Goal: Information Seeking & Learning: Compare options

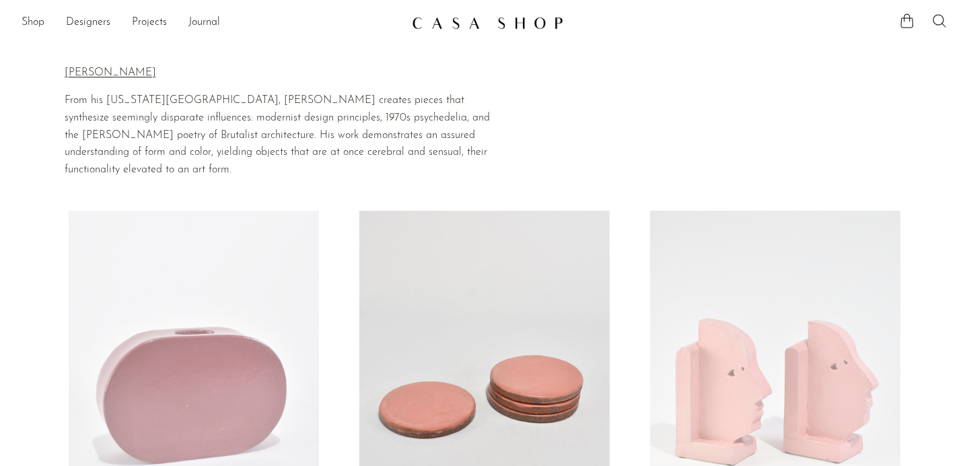
click at [47, 20] on ul "Shop Featured New Arrivals Bestsellers Coming Soon Jewelry Jewelry All Earrings…" at bounding box center [212, 22] width 380 height 23
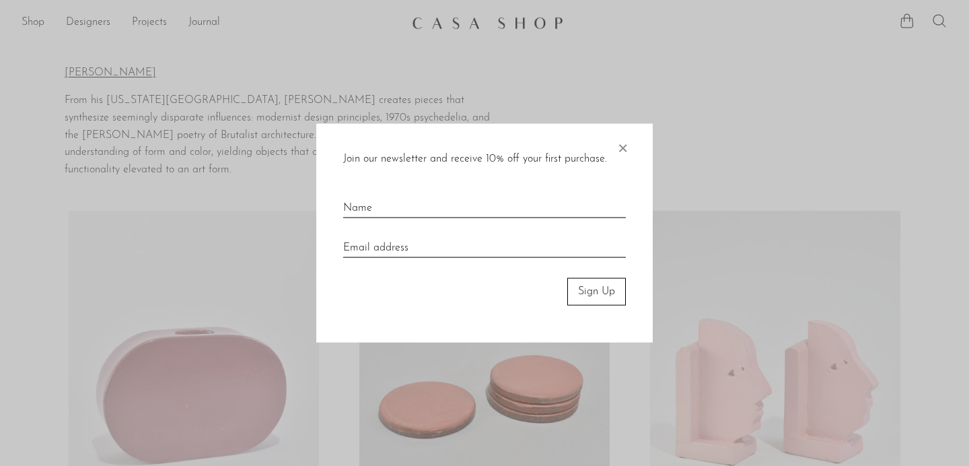
click at [35, 20] on div at bounding box center [484, 233] width 969 height 466
click at [37, 24] on div at bounding box center [484, 233] width 969 height 466
click at [625, 141] on span "×" at bounding box center [622, 145] width 13 height 43
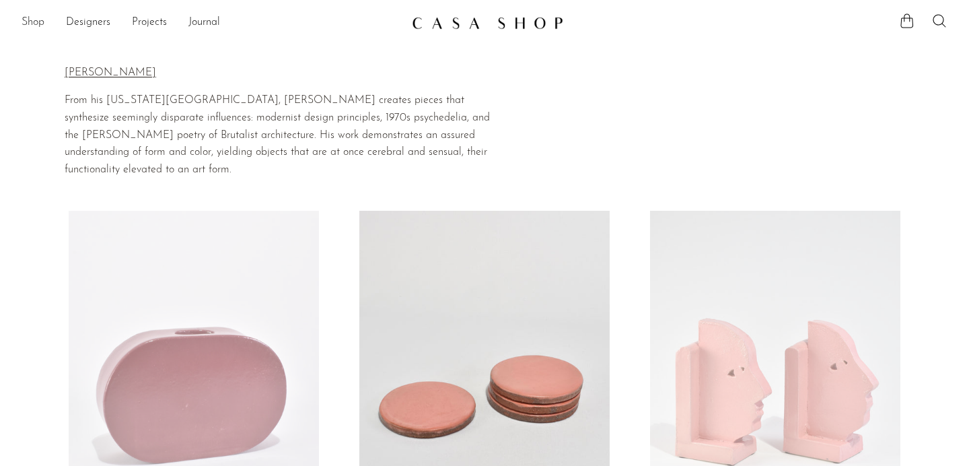
click at [39, 22] on link "Shop" at bounding box center [33, 22] width 23 height 17
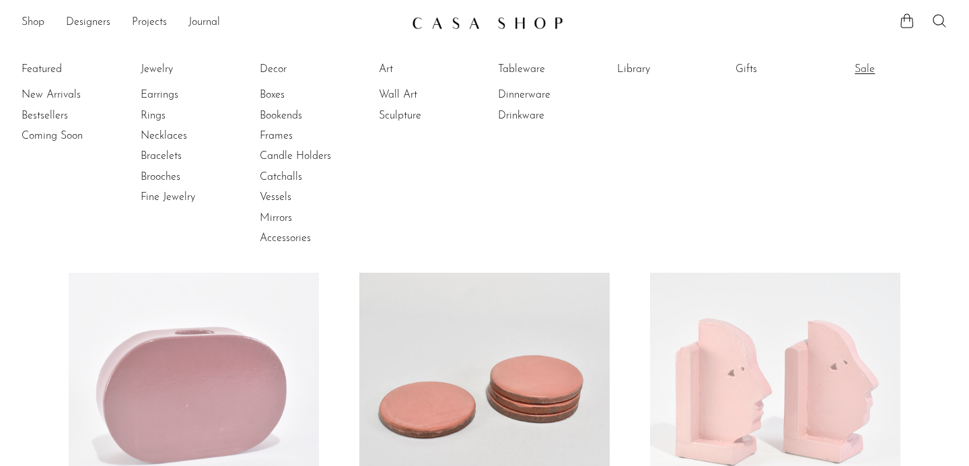
click at [867, 70] on link "Sale" at bounding box center [905, 69] width 101 height 15
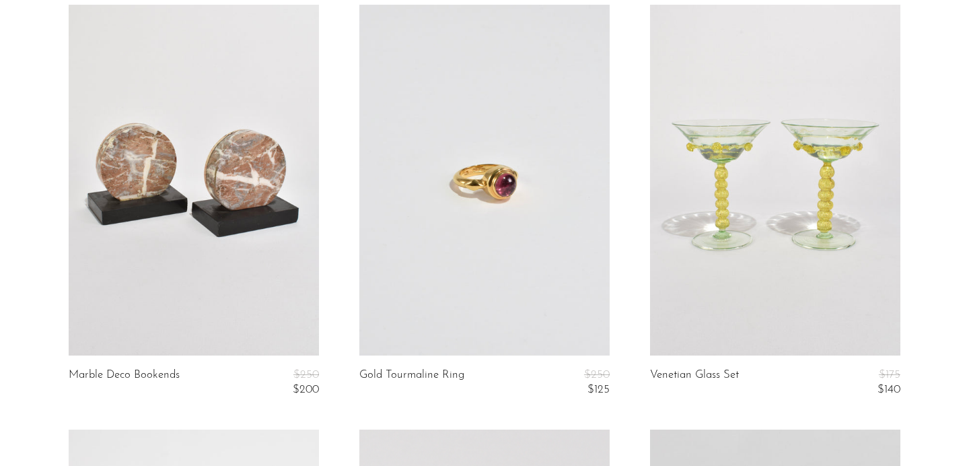
scroll to position [153, 0]
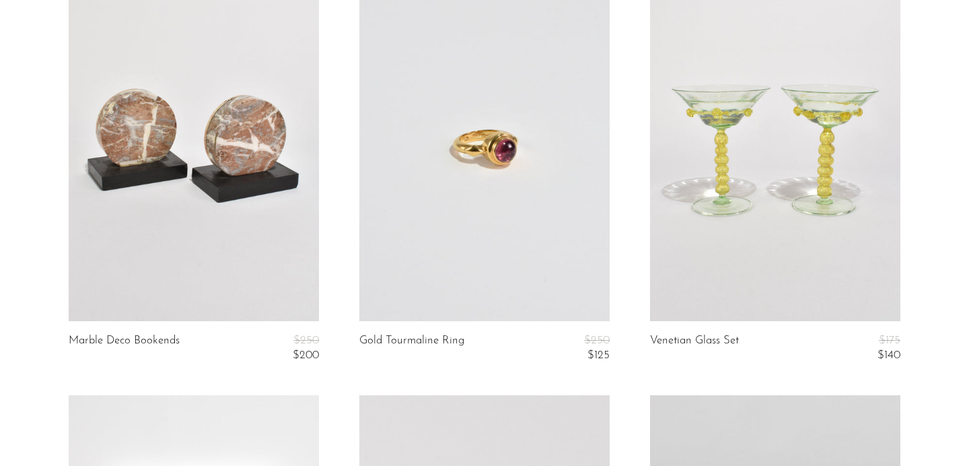
click at [380, 375] on article "Gold Tourmaline Ring $250 $125" at bounding box center [484, 182] width 291 height 425
click at [493, 77] on link at bounding box center [484, 145] width 250 height 351
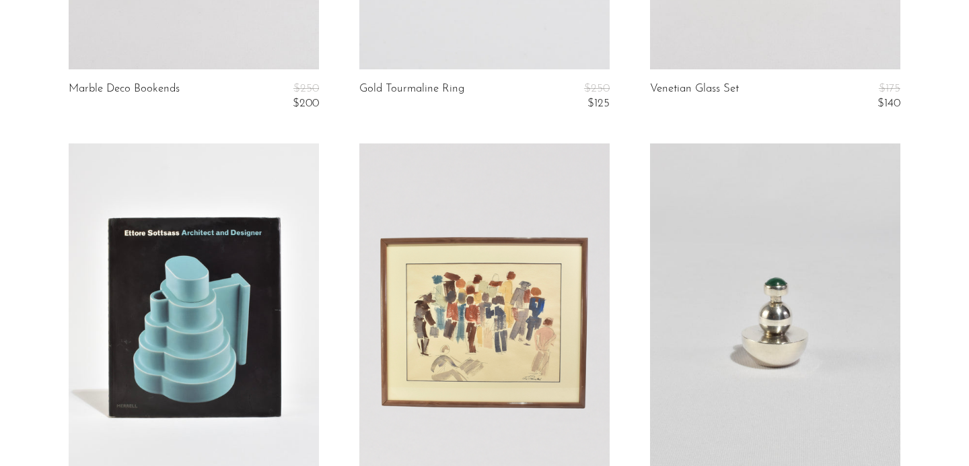
scroll to position [0, 0]
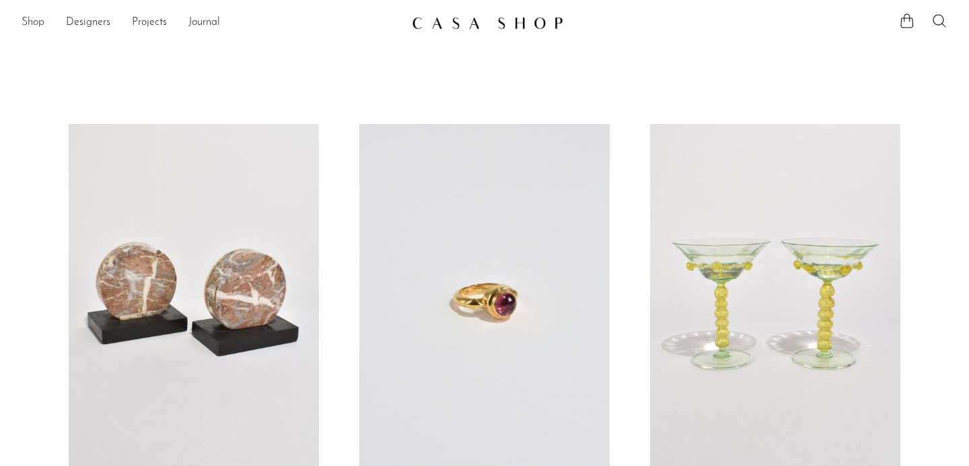
click at [22, 20] on link "Shop" at bounding box center [33, 22] width 23 height 17
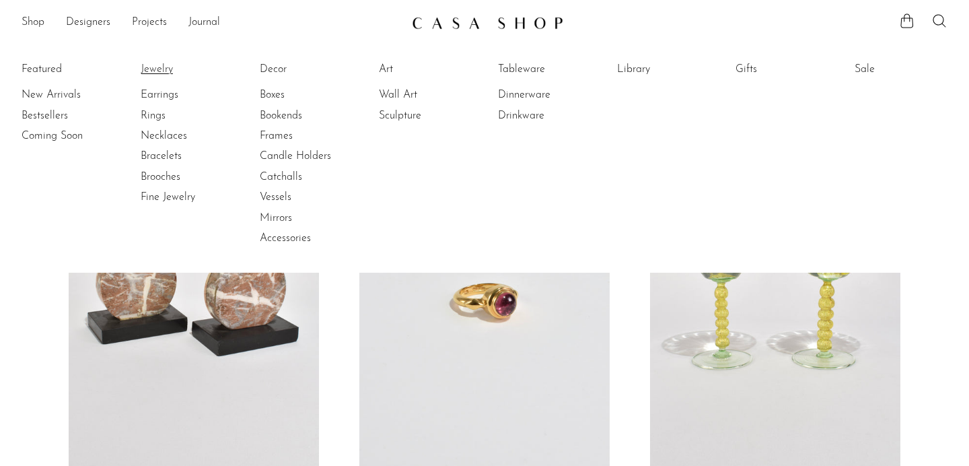
click at [145, 71] on link "Jewelry" at bounding box center [191, 69] width 101 height 15
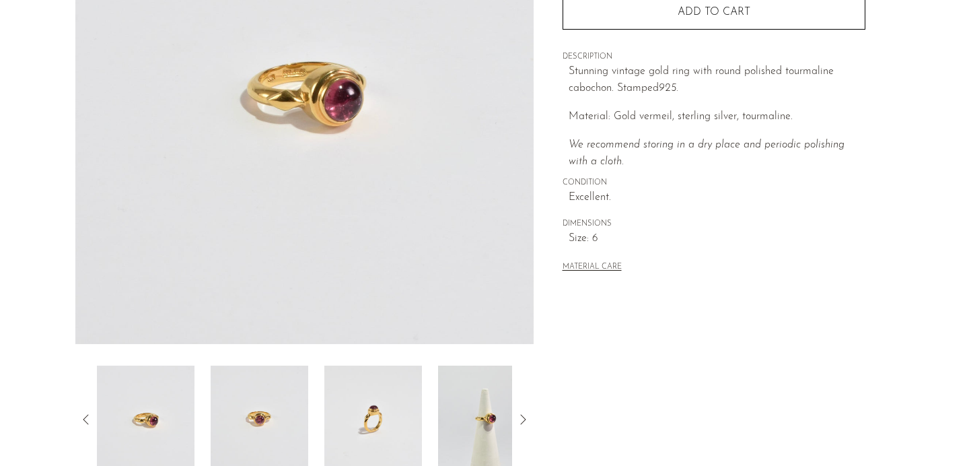
scroll to position [227, 0]
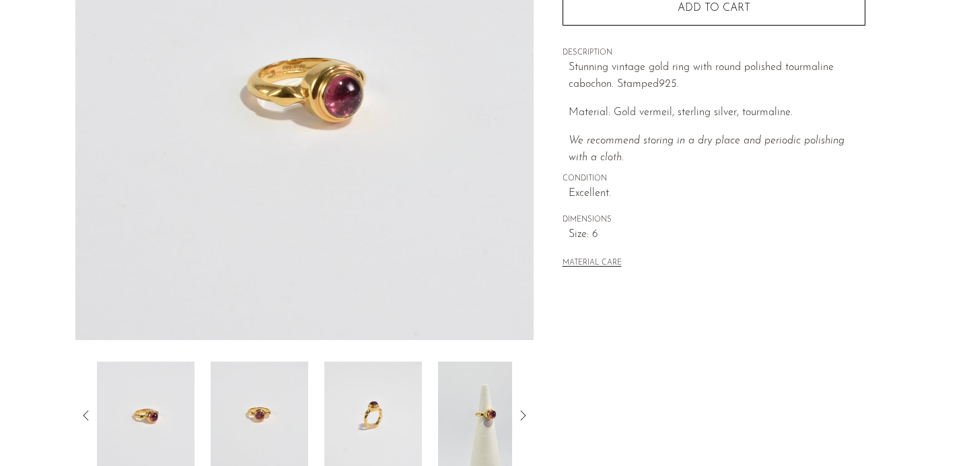
click at [255, 428] on img at bounding box center [260, 415] width 98 height 108
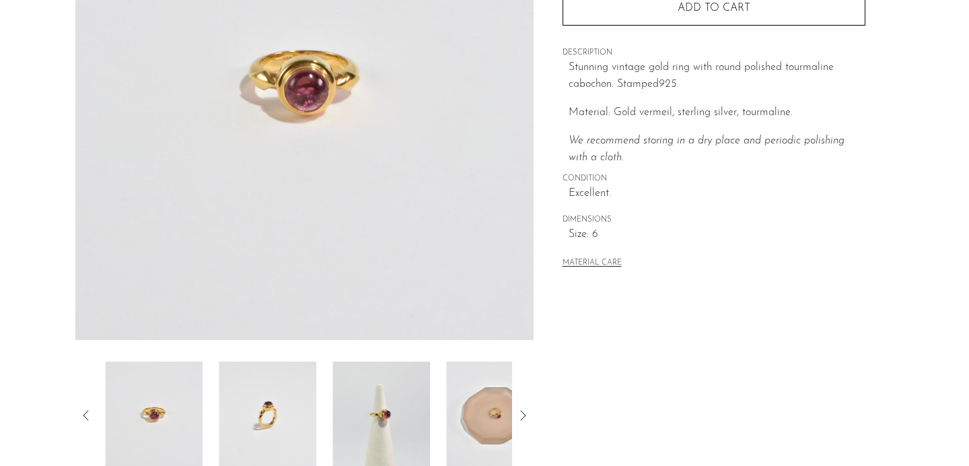
click at [325, 425] on div at bounding box center [304, 415] width 415 height 108
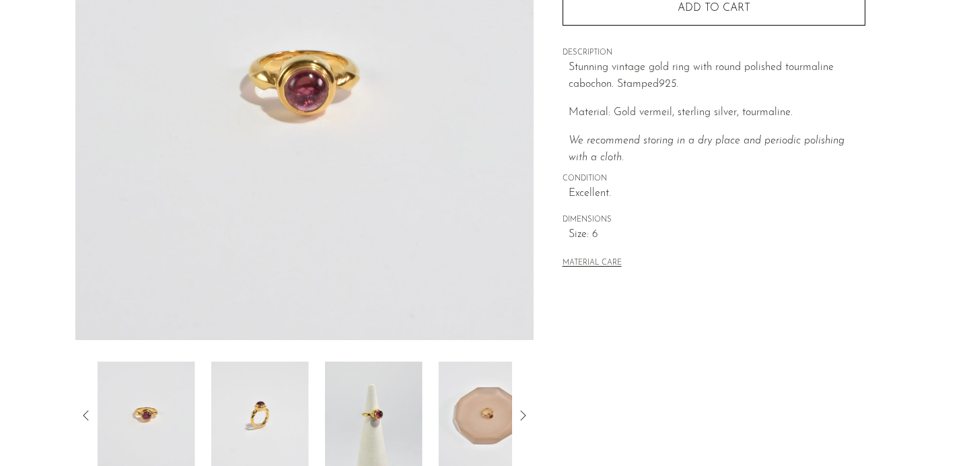
click at [361, 422] on img at bounding box center [374, 415] width 98 height 108
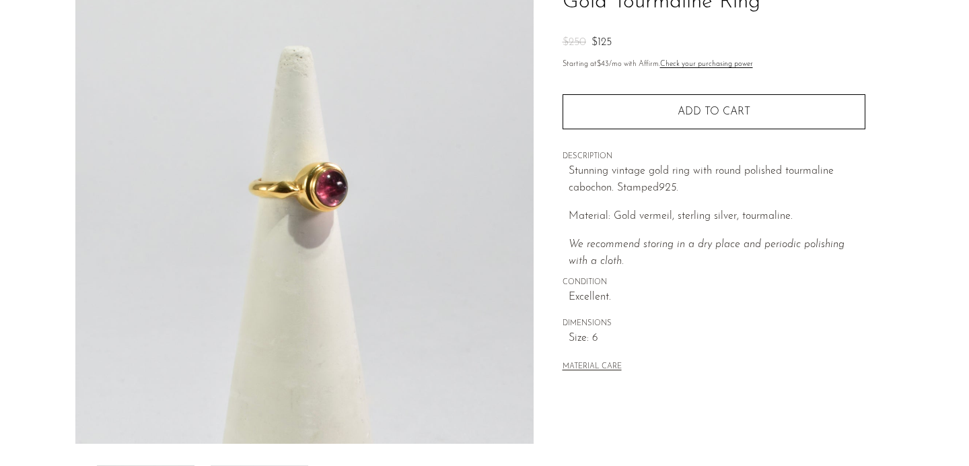
scroll to position [127, 0]
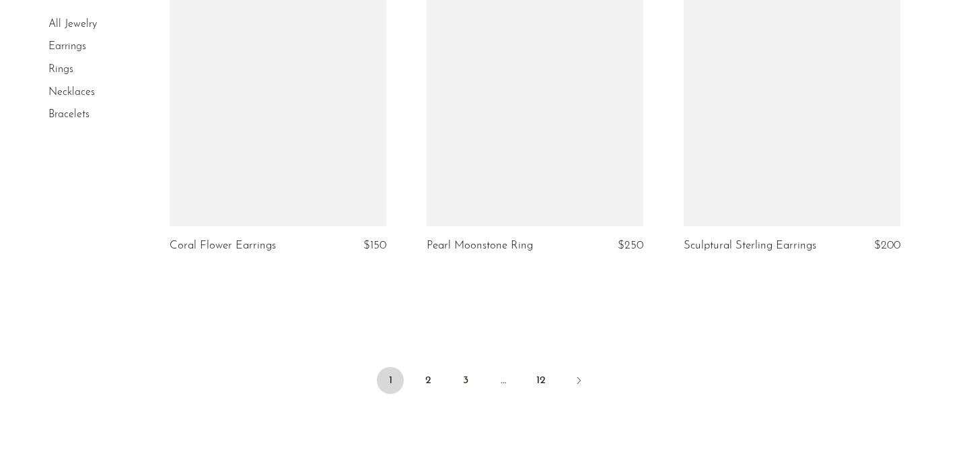
scroll to position [4255, 0]
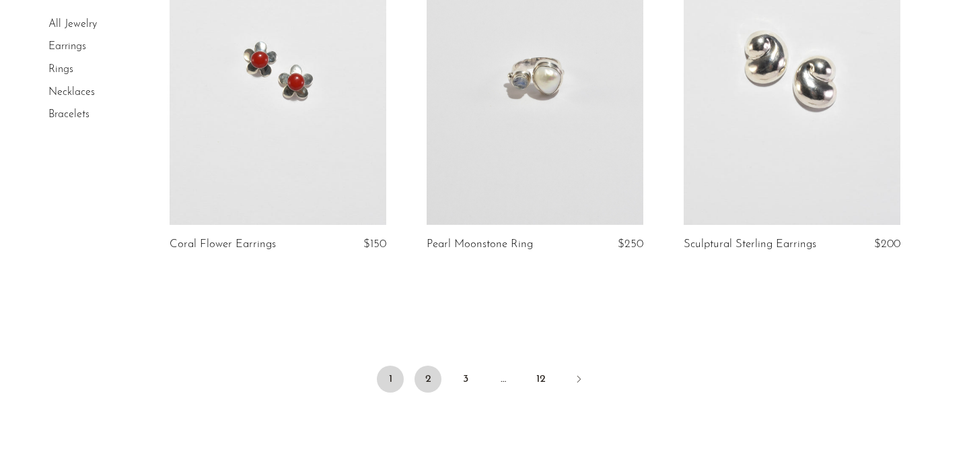
click at [432, 373] on link "2" at bounding box center [427, 378] width 27 height 27
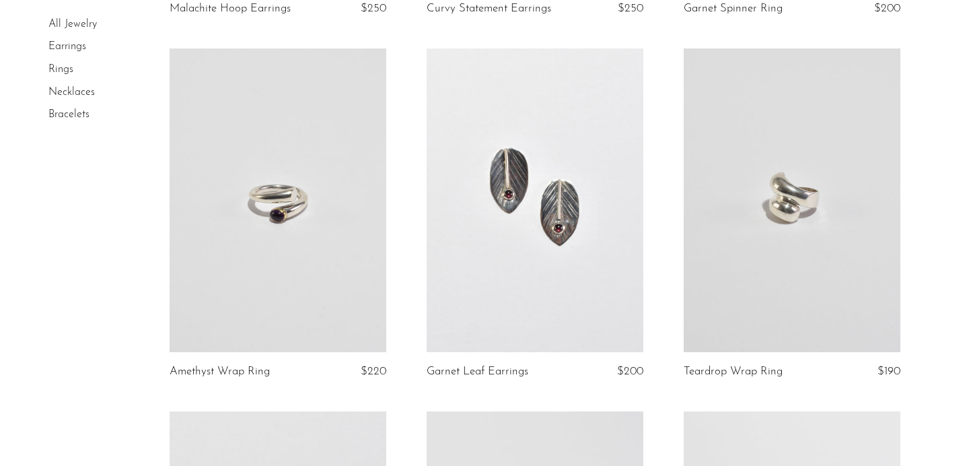
scroll to position [2992, 0]
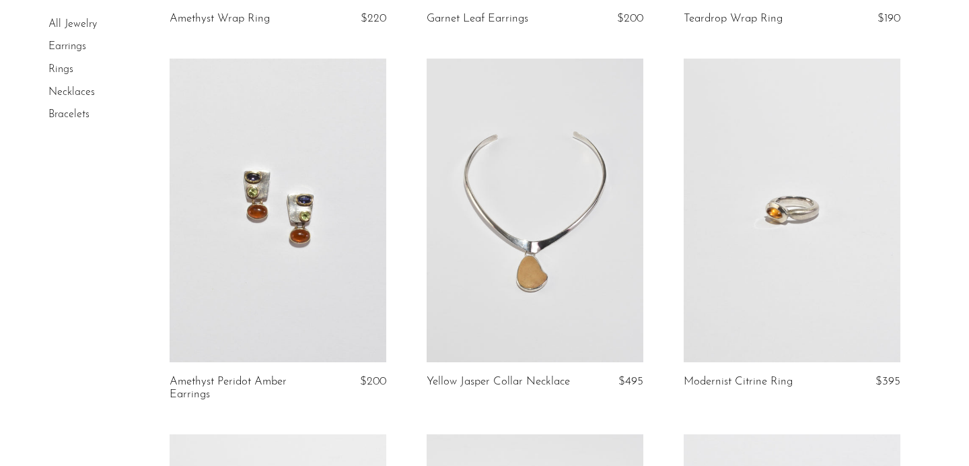
click at [768, 177] on link at bounding box center [792, 210] width 217 height 303
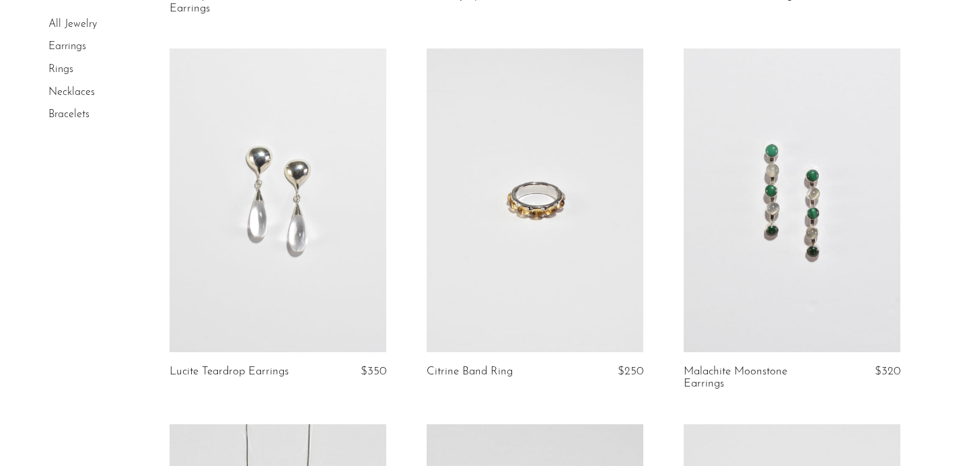
click at [515, 166] on link at bounding box center [535, 199] width 217 height 303
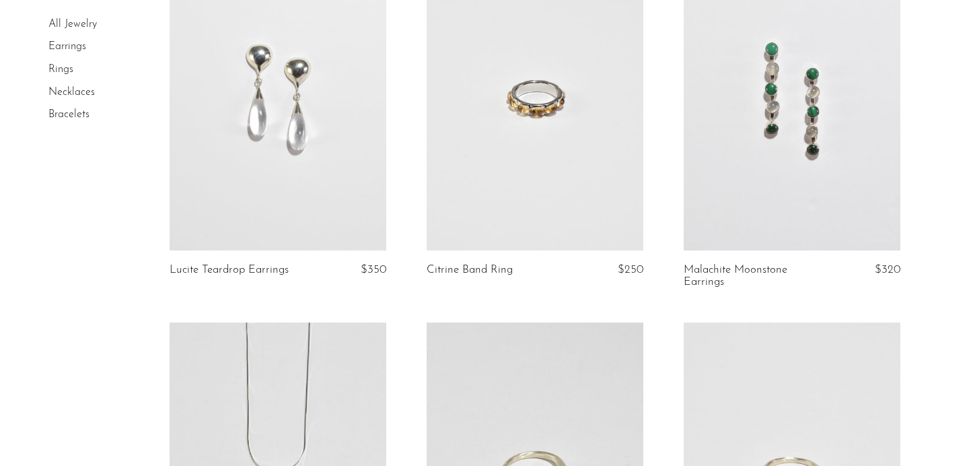
scroll to position [3839, 0]
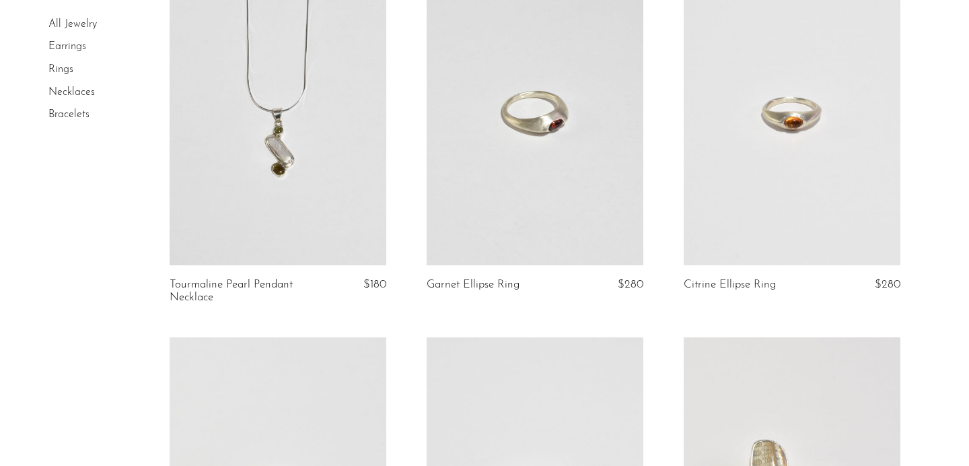
click at [702, 148] on link at bounding box center [792, 113] width 217 height 303
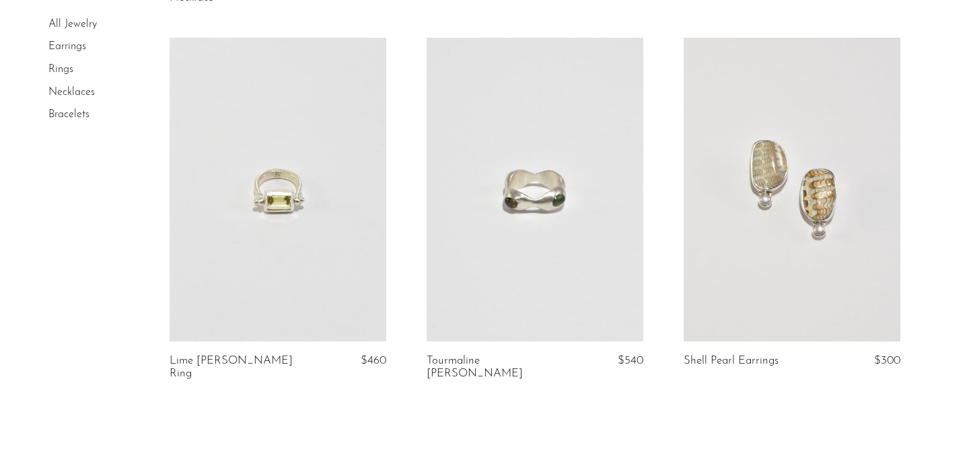
scroll to position [4143, 0]
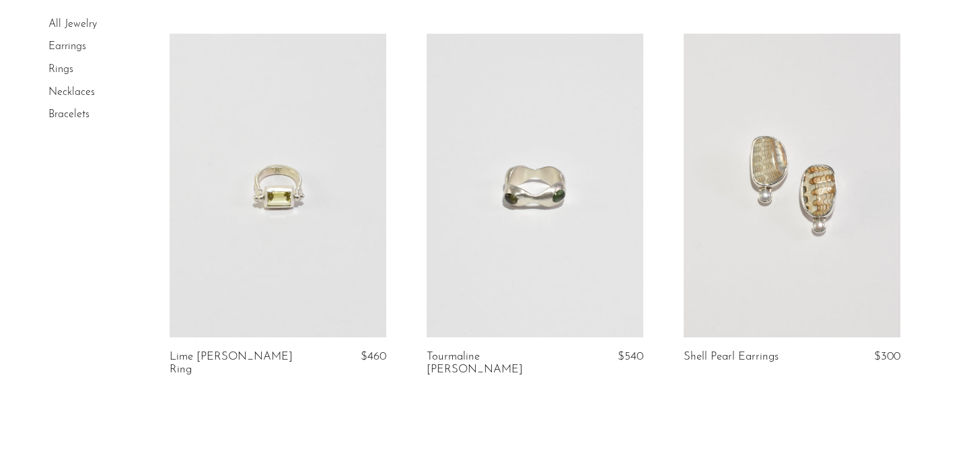
click at [571, 226] on link at bounding box center [535, 185] width 217 height 303
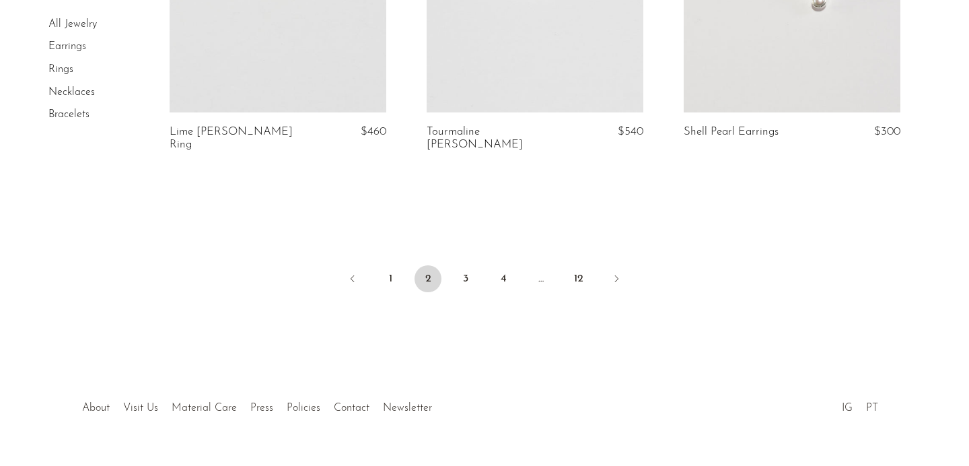
scroll to position [4387, 0]
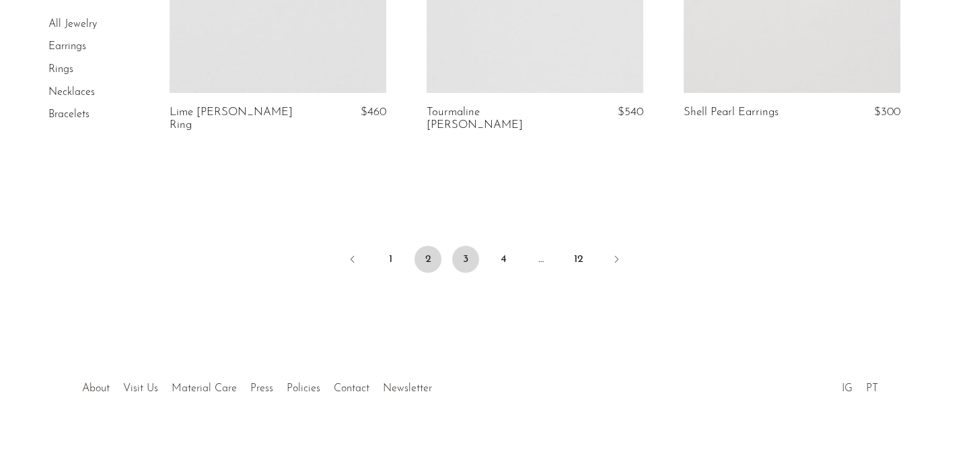
click at [464, 254] on link "3" at bounding box center [465, 259] width 27 height 27
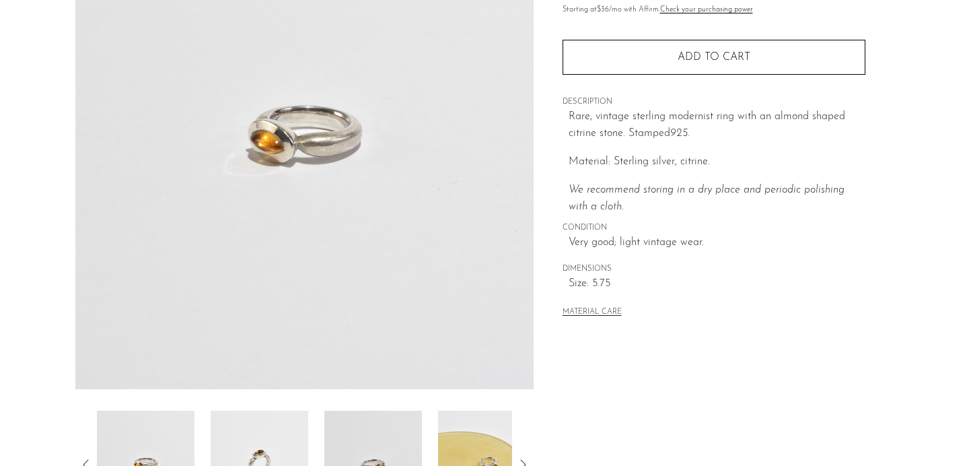
scroll to position [410, 0]
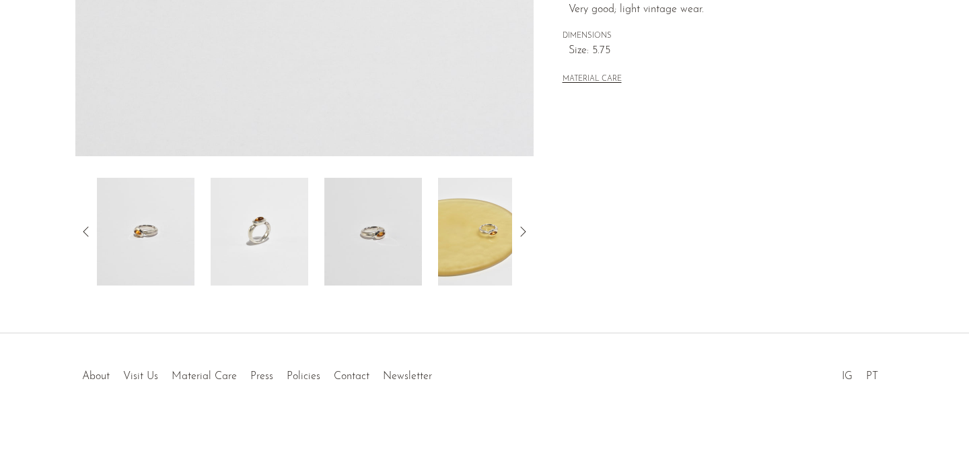
click at [400, 255] on img at bounding box center [373, 232] width 98 height 108
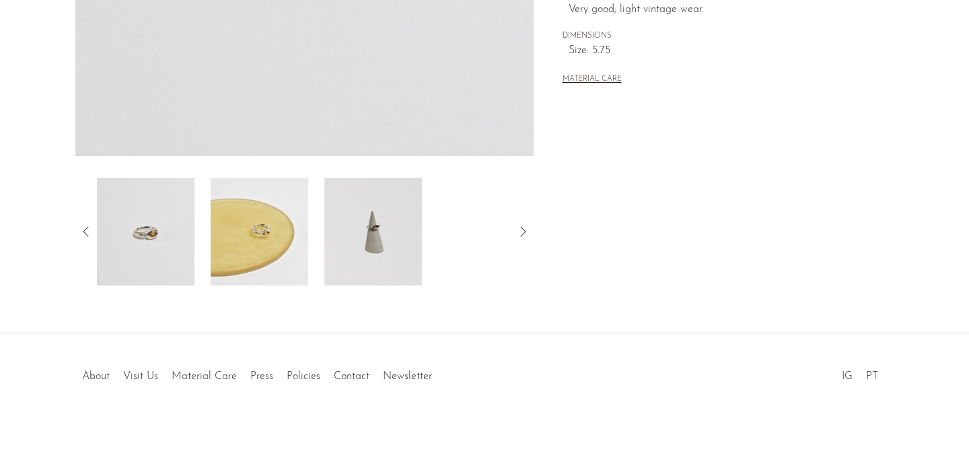
click at [307, 246] on img at bounding box center [260, 232] width 98 height 108
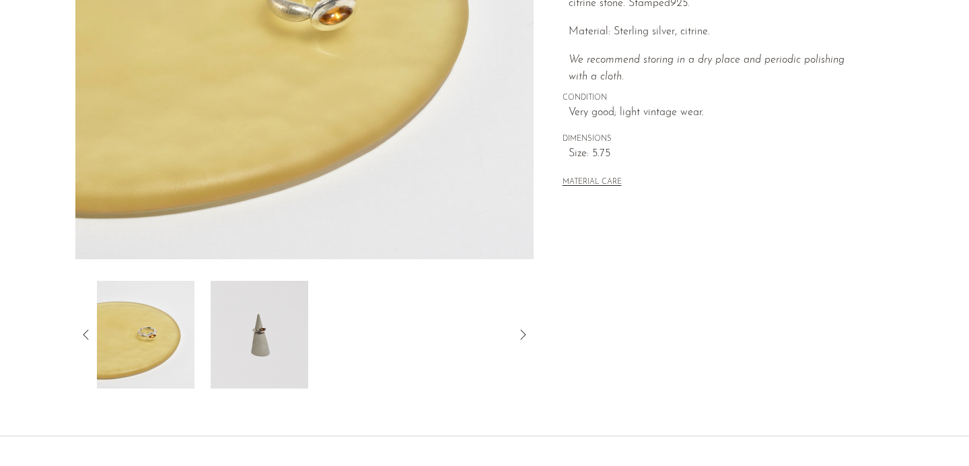
scroll to position [355, 0]
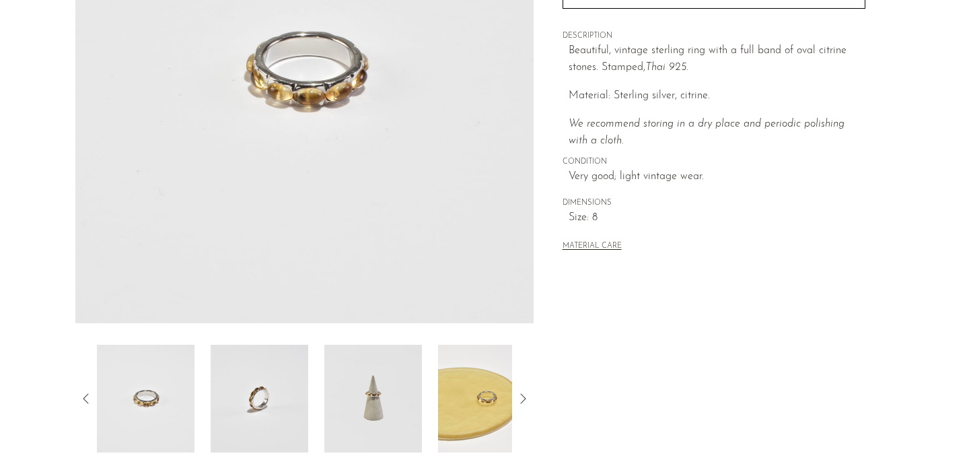
scroll to position [328, 0]
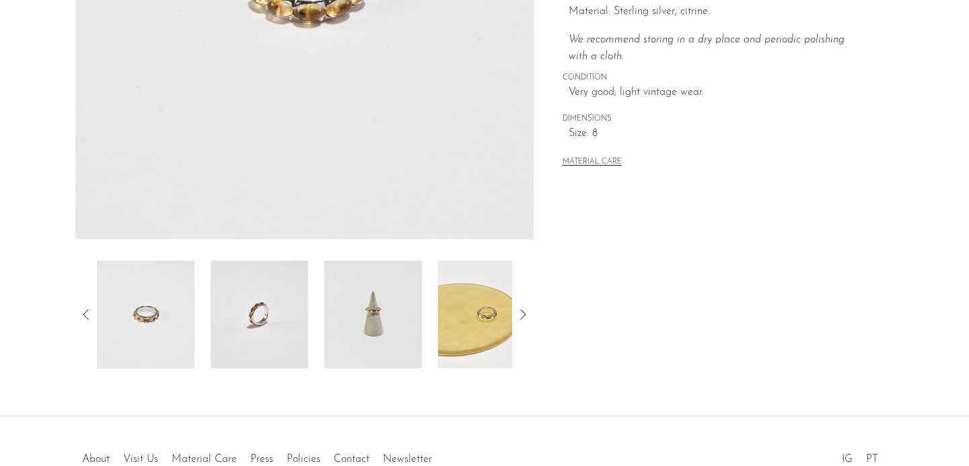
click at [381, 340] on img at bounding box center [373, 314] width 98 height 108
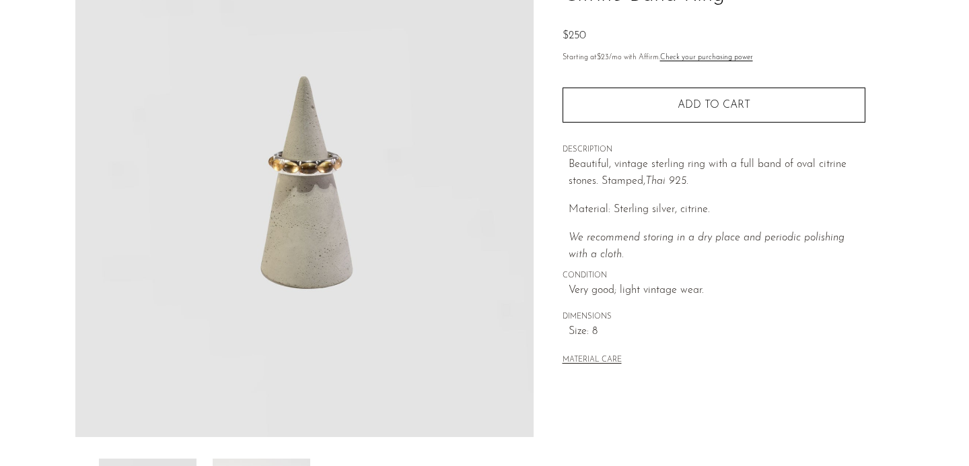
scroll to position [25, 0]
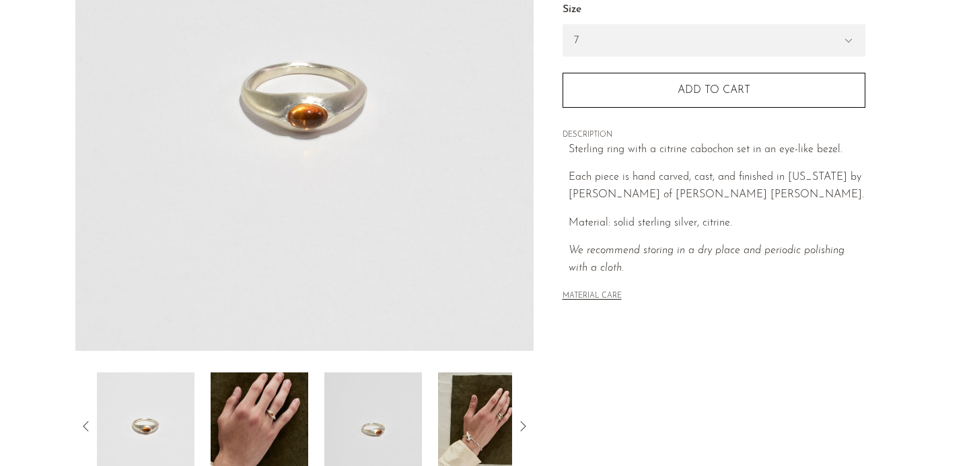
scroll to position [251, 0]
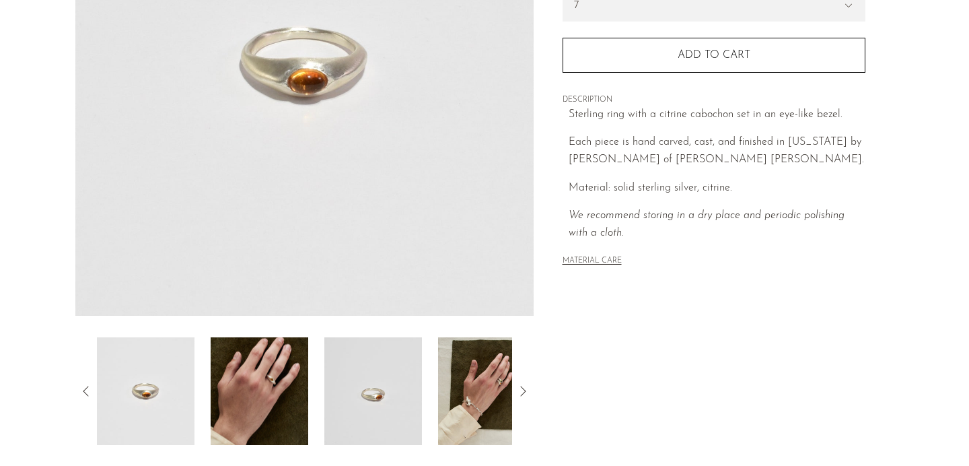
click at [276, 379] on img at bounding box center [260, 391] width 98 height 108
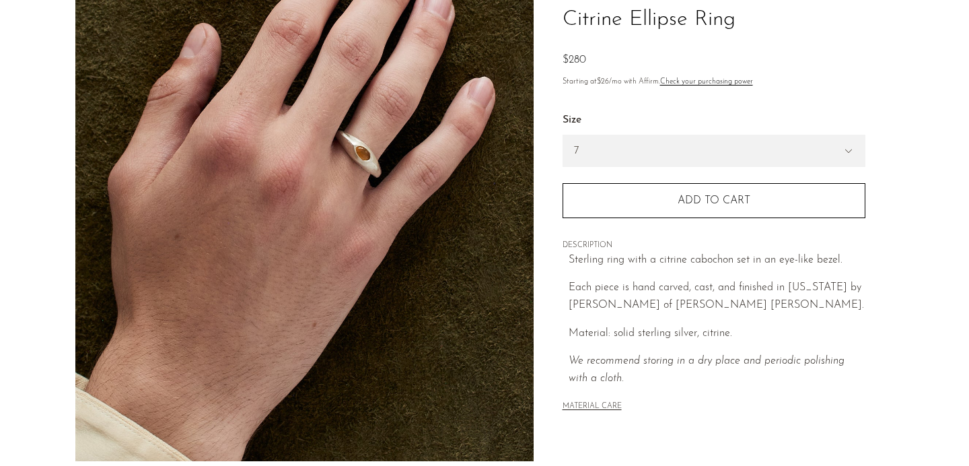
scroll to position [68, 0]
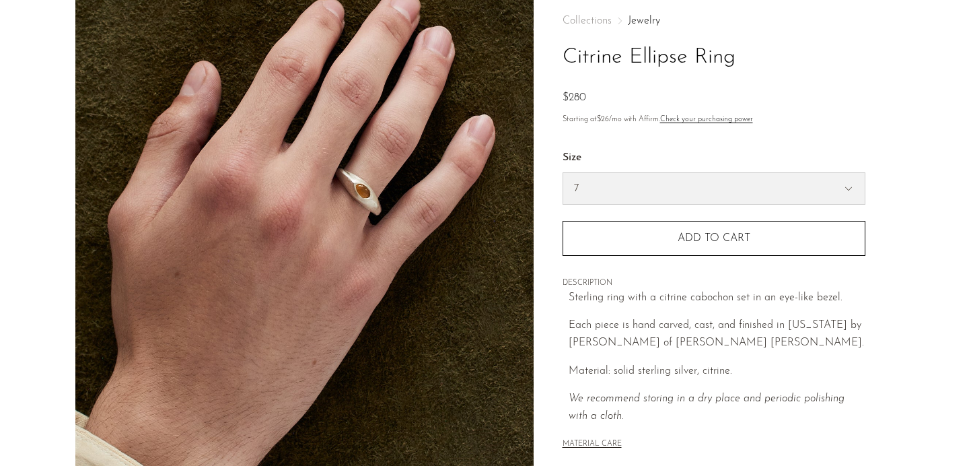
click at [590, 204] on div "7 6" at bounding box center [714, 188] width 303 height 32
click at [585, 196] on select "7 6" at bounding box center [713, 188] width 301 height 31
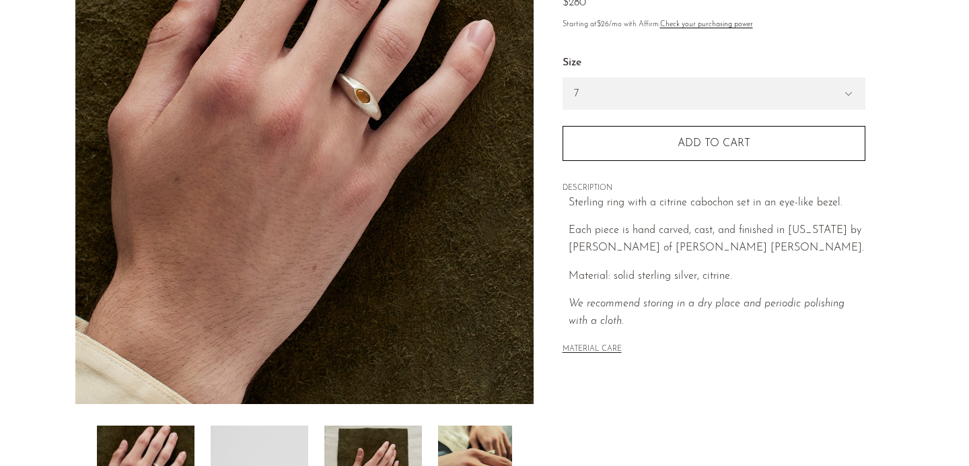
scroll to position [256, 0]
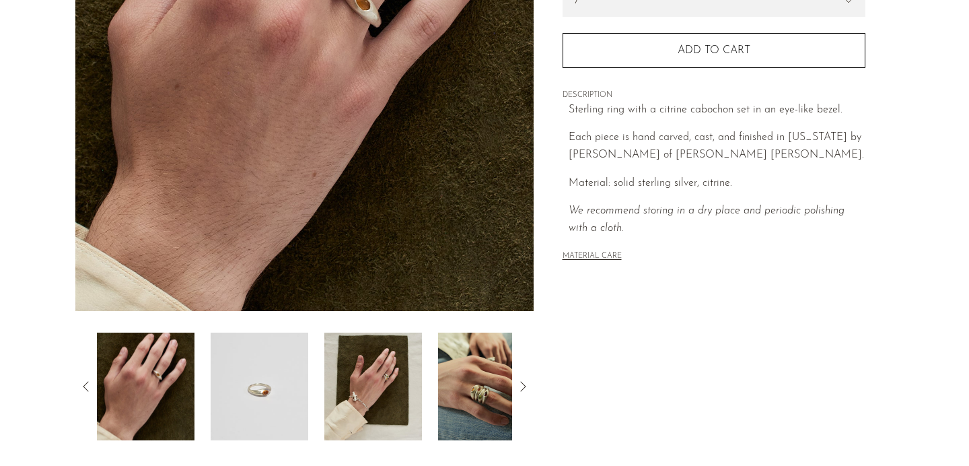
click at [479, 378] on img at bounding box center [487, 386] width 98 height 108
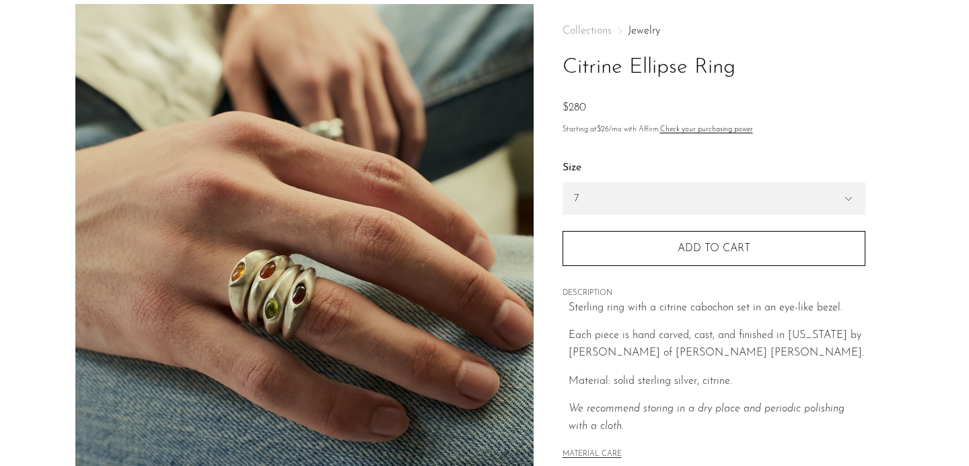
scroll to position [59, 0]
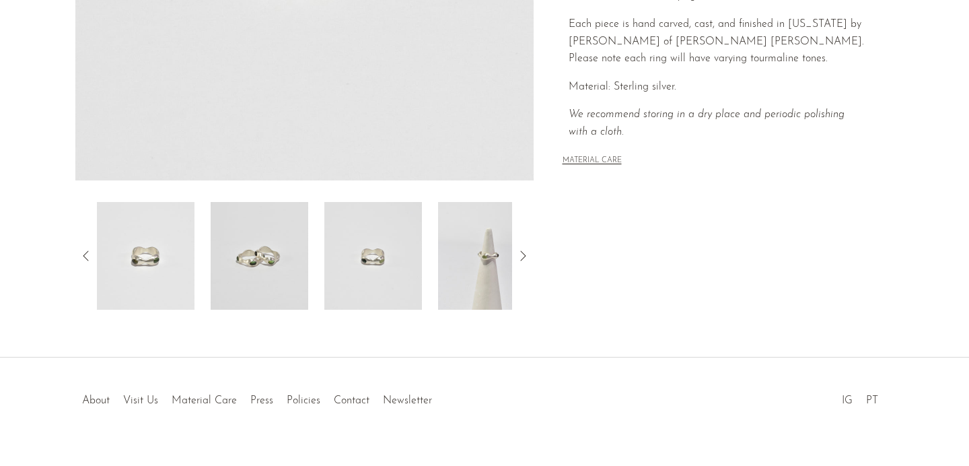
scroll to position [410, 0]
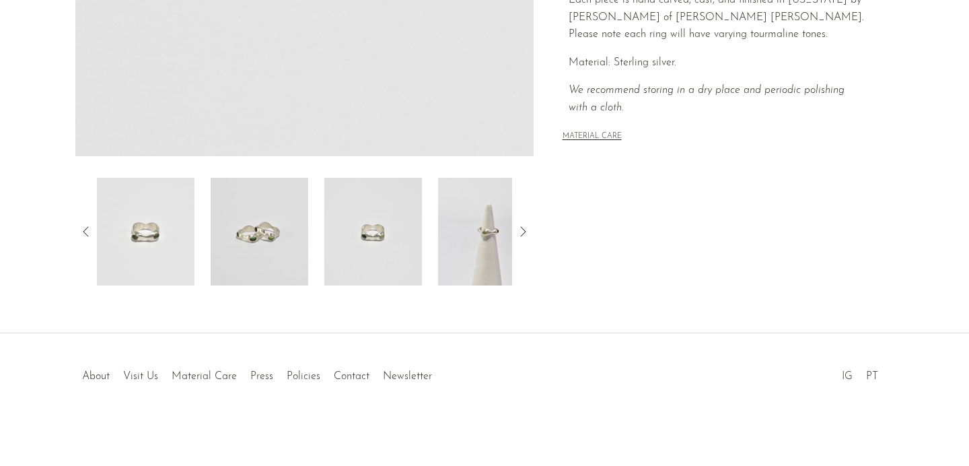
click at [428, 233] on div at bounding box center [304, 232] width 415 height 108
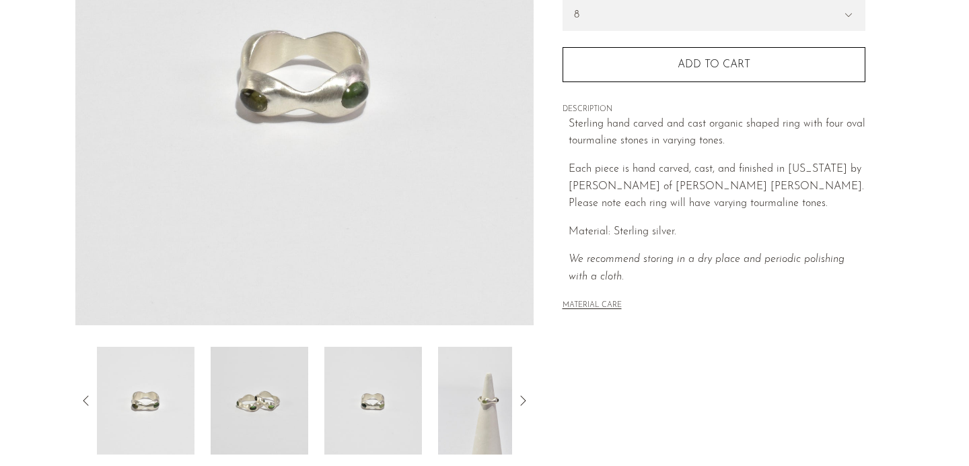
scroll to position [246, 0]
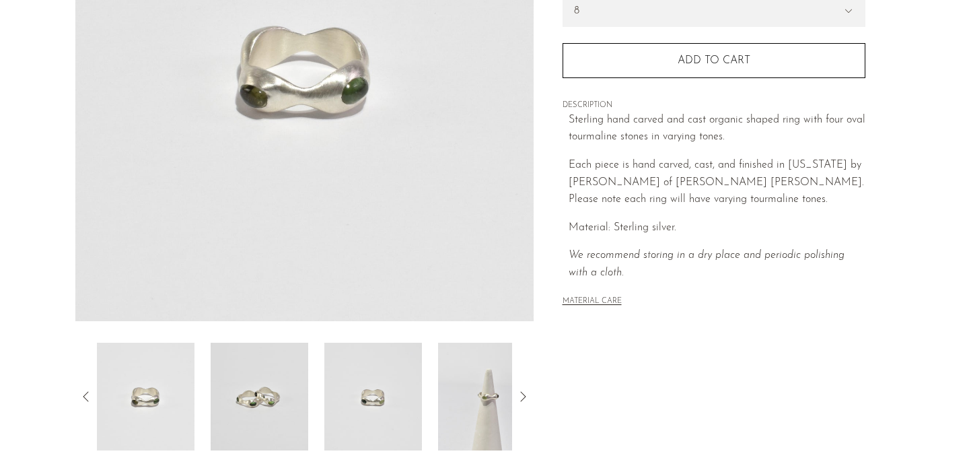
click at [517, 396] on icon at bounding box center [523, 396] width 16 height 16
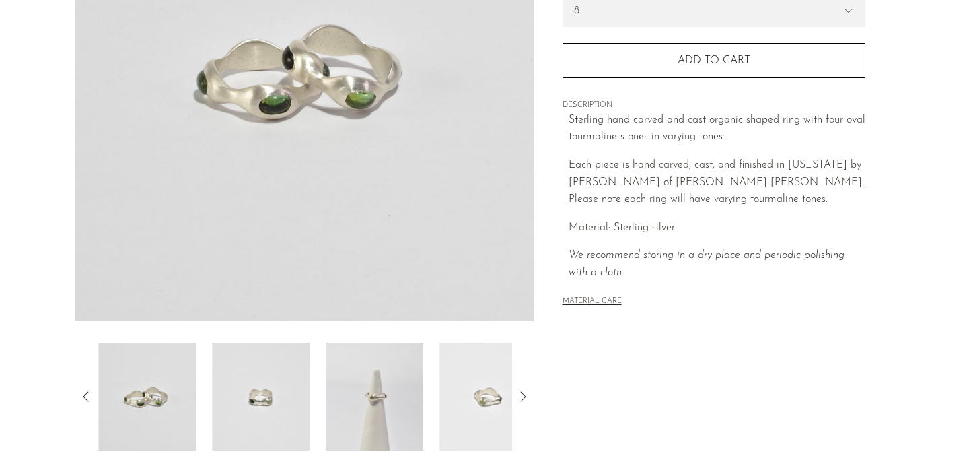
click at [519, 396] on icon at bounding box center [523, 396] width 16 height 16
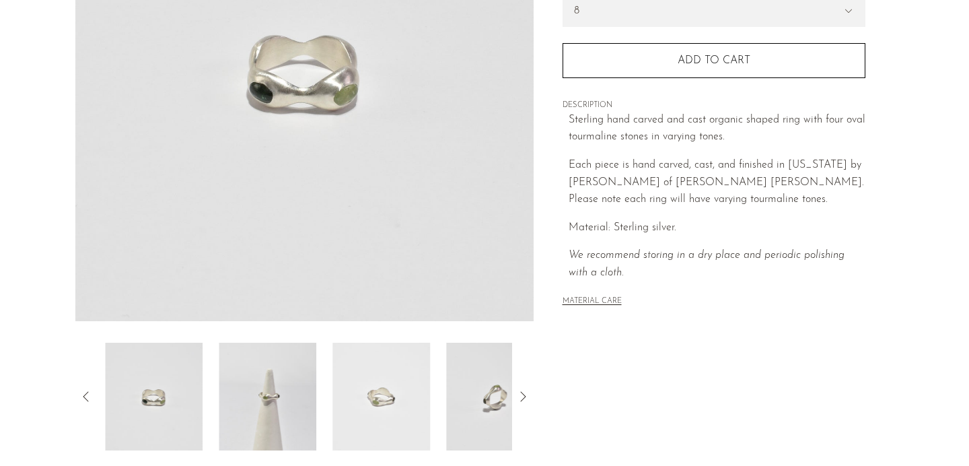
click at [465, 393] on img at bounding box center [495, 396] width 98 height 108
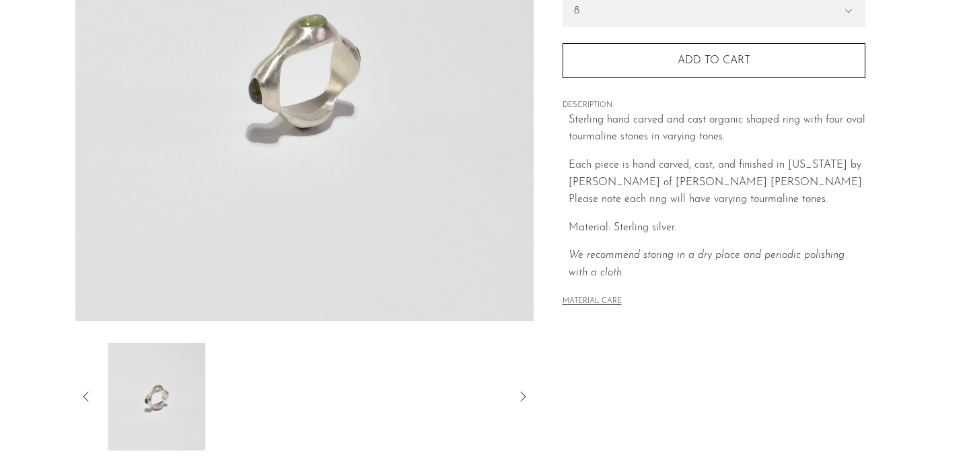
click at [478, 393] on div at bounding box center [304, 396] width 415 height 108
click at [538, 394] on div "Collections Jewelry Tourmaline Owen Ring $0 $540 Starting at $49 /mo with Affir…" at bounding box center [714, 133] width 360 height 634
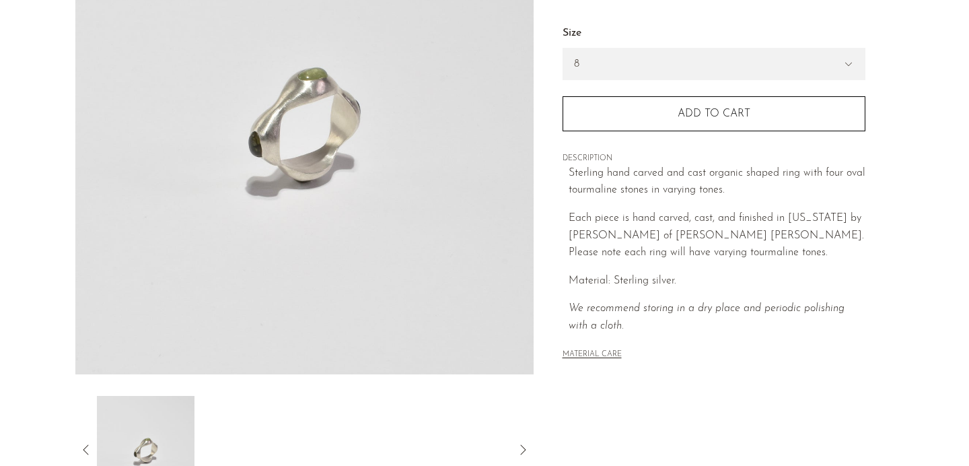
scroll to position [178, 0]
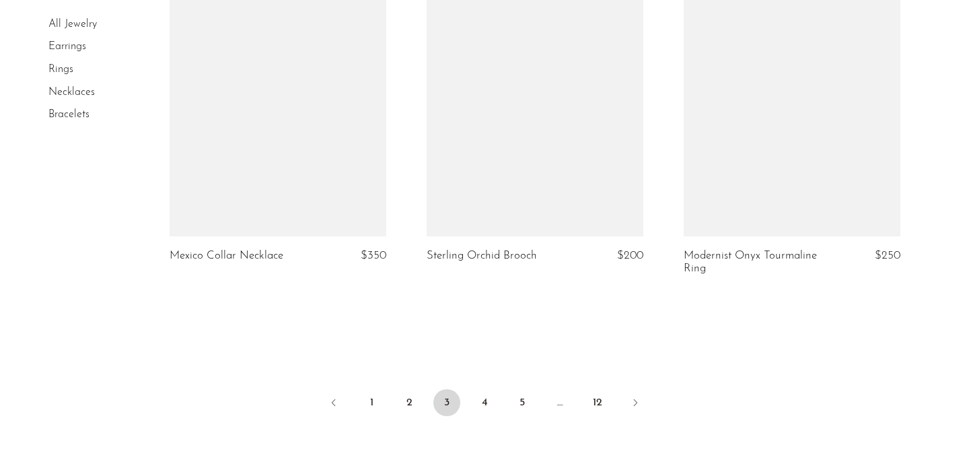
scroll to position [4298, 0]
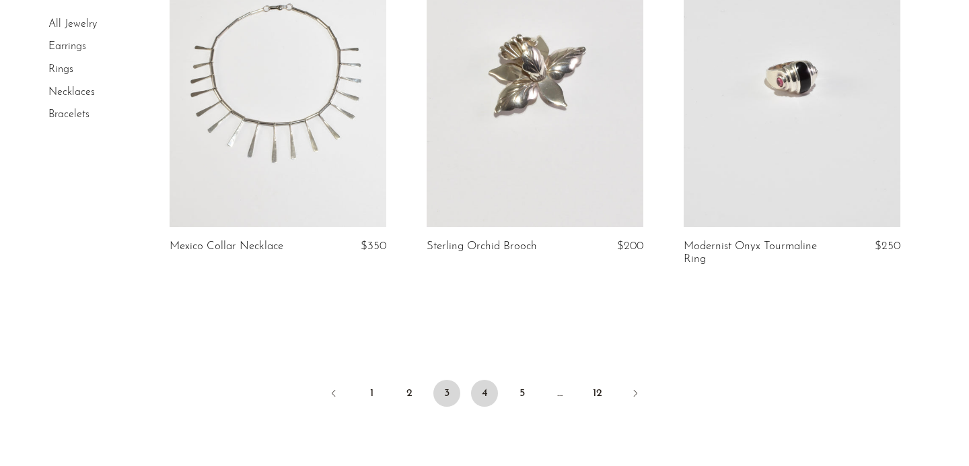
click at [487, 395] on link "4" at bounding box center [484, 393] width 27 height 27
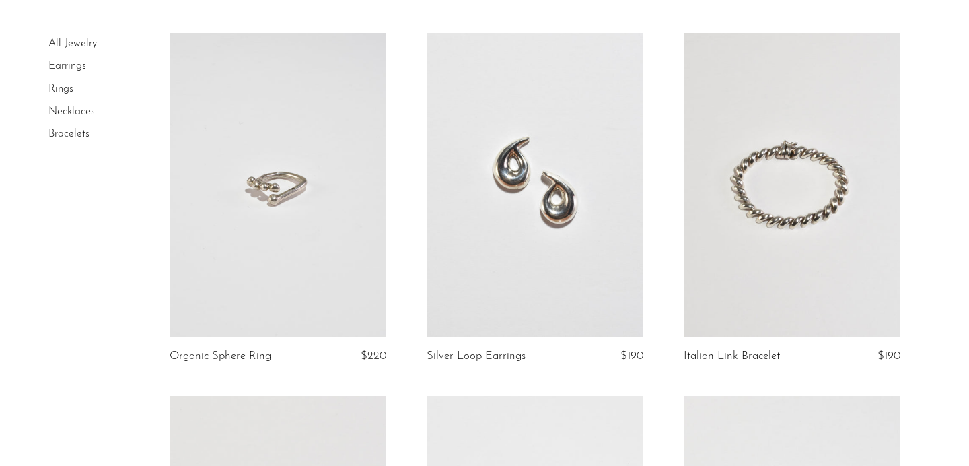
scroll to position [41, 0]
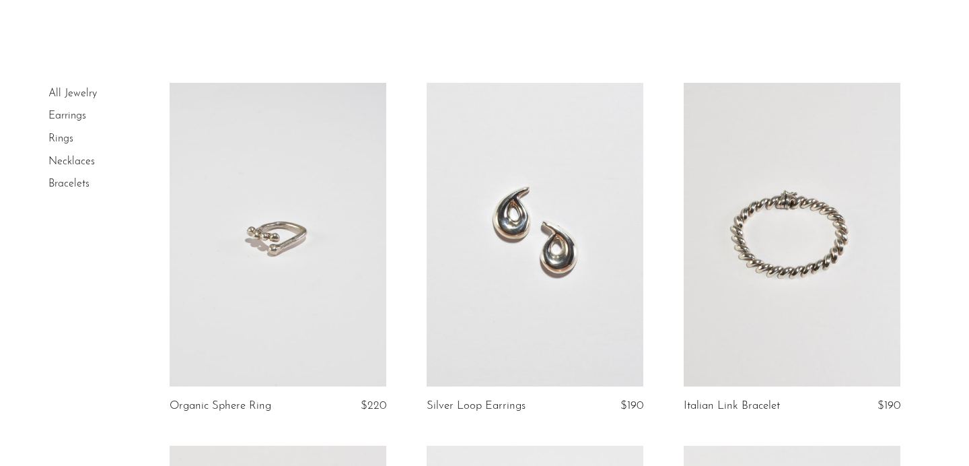
click at [326, 338] on link at bounding box center [278, 234] width 217 height 303
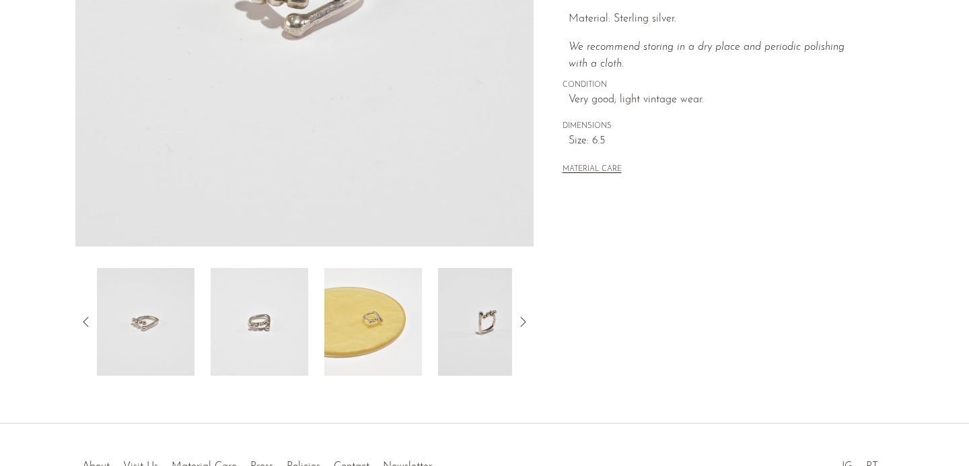
scroll to position [190, 0]
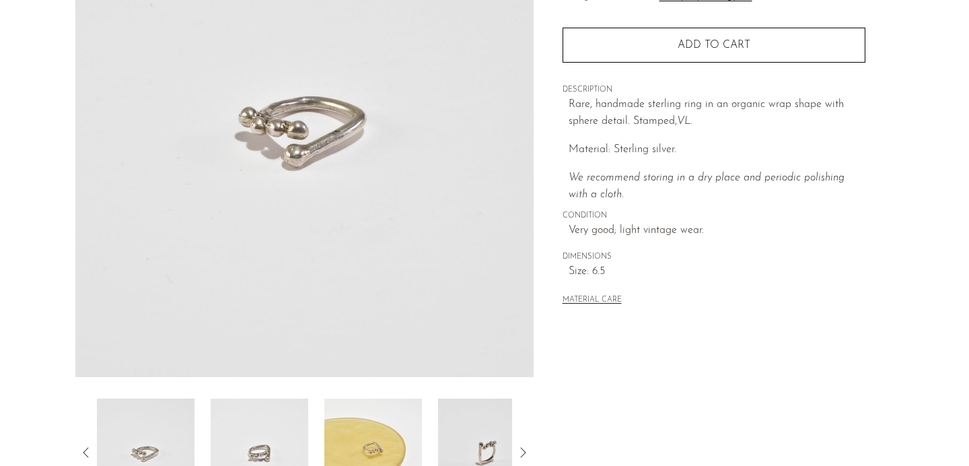
click at [374, 418] on img at bounding box center [373, 452] width 98 height 108
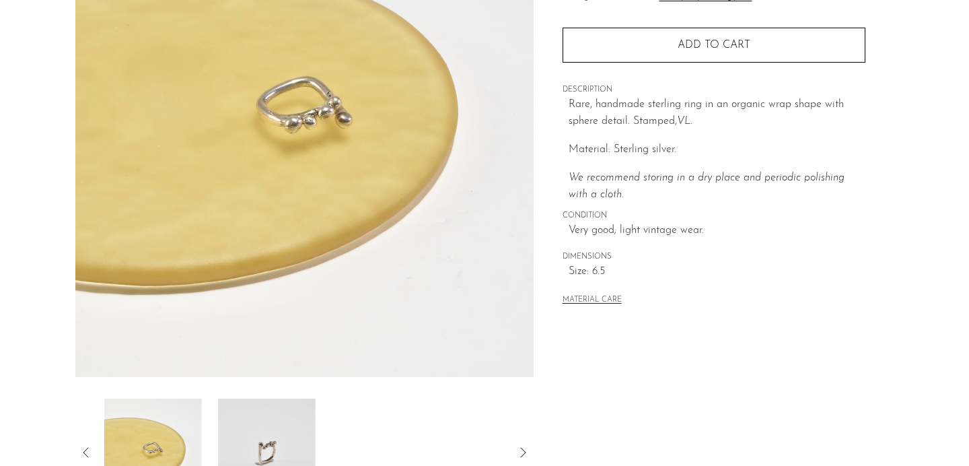
click at [443, 432] on div at bounding box center [304, 452] width 415 height 108
